Goal: Navigation & Orientation: Find specific page/section

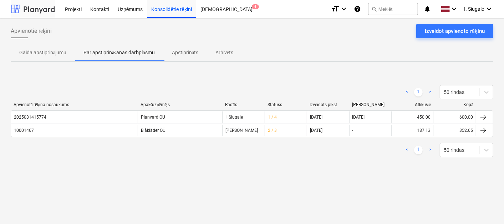
click at [45, 6] on div at bounding box center [33, 9] width 44 height 18
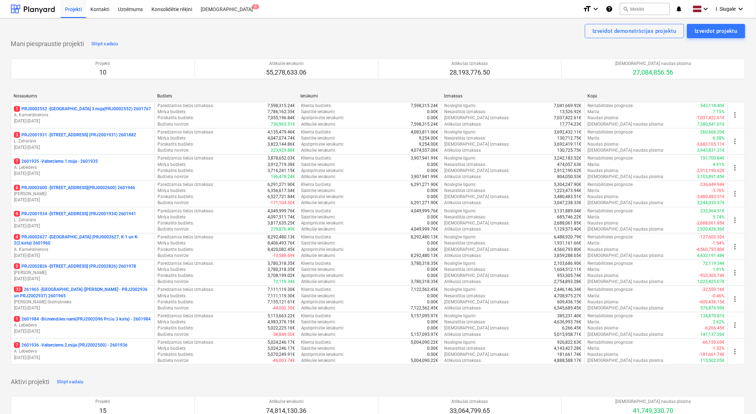
click at [89, 223] on p "2 PRJ2002826 - [STREET_ADDRESS] (PRJ2002826) 2601978" at bounding box center [75, 266] width 122 height 6
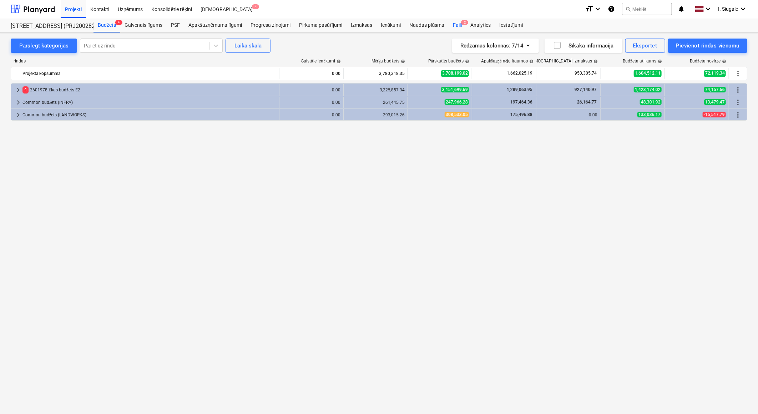
click at [459, 26] on div "Faili 2" at bounding box center [457, 25] width 17 height 14
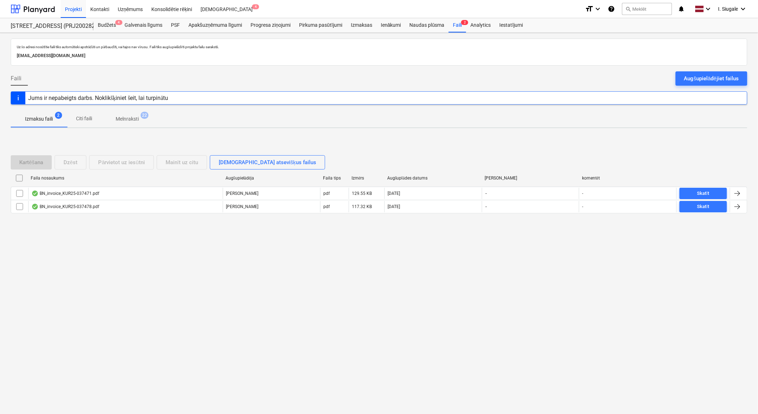
click at [128, 117] on p "Melnraksti" at bounding box center [127, 118] width 23 height 7
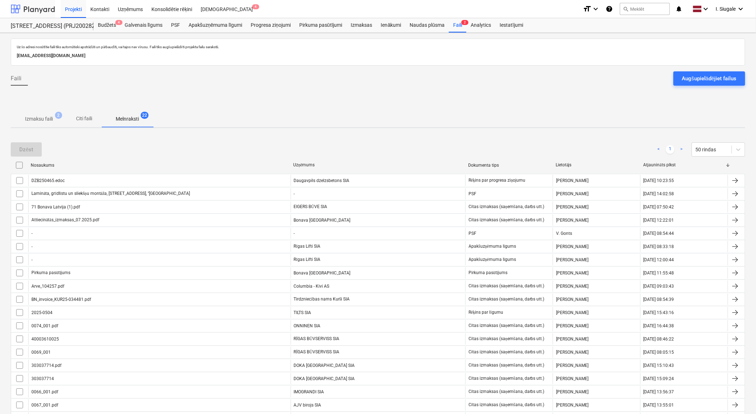
click at [26, 7] on div at bounding box center [33, 9] width 44 height 18
